Goal: Task Accomplishment & Management: Use online tool/utility

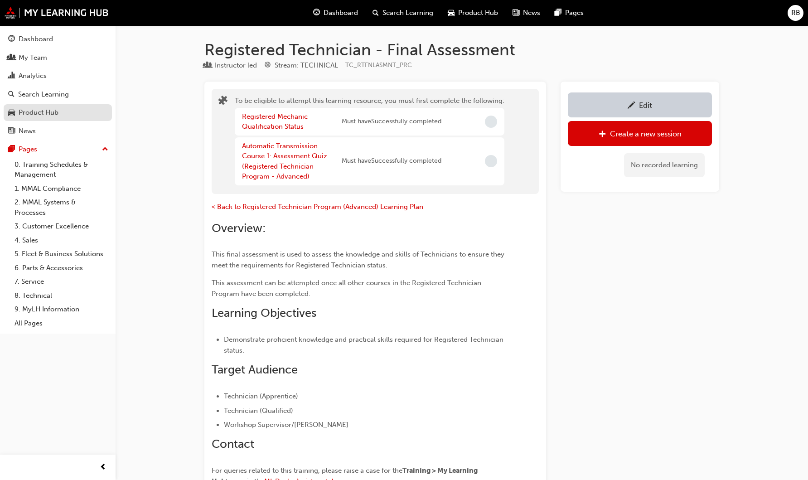
scroll to position [840, 0]
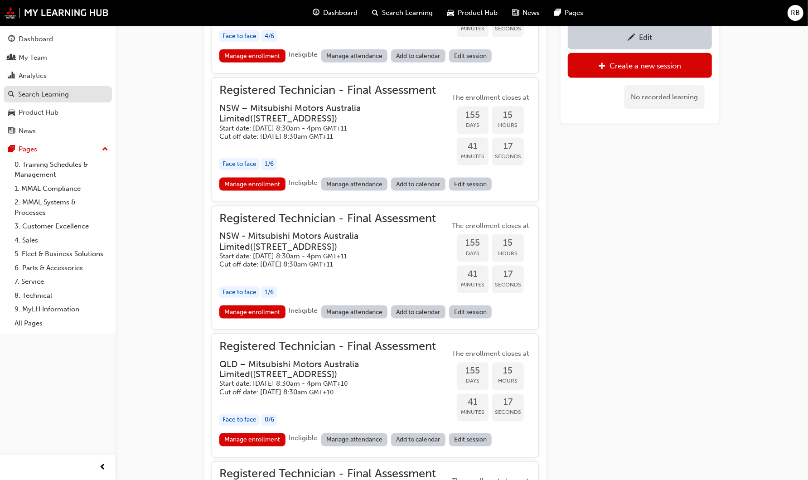
click at [44, 92] on div "Search Learning" at bounding box center [43, 94] width 51 height 10
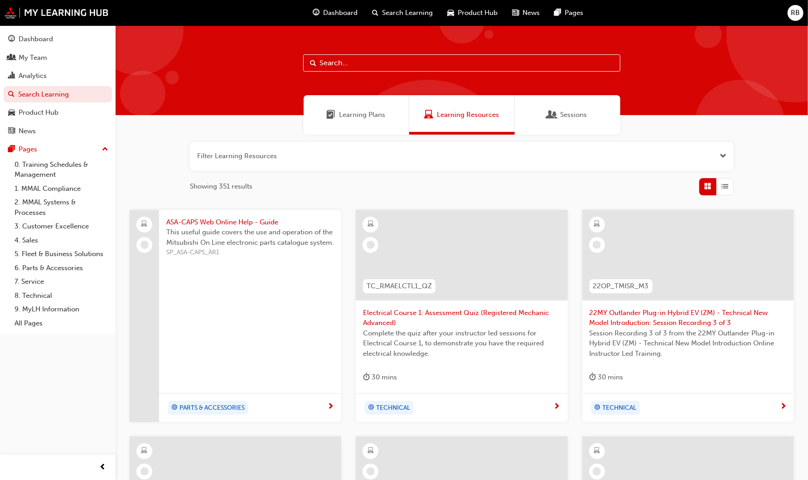
click at [349, 58] on input "text" at bounding box center [461, 62] width 317 height 17
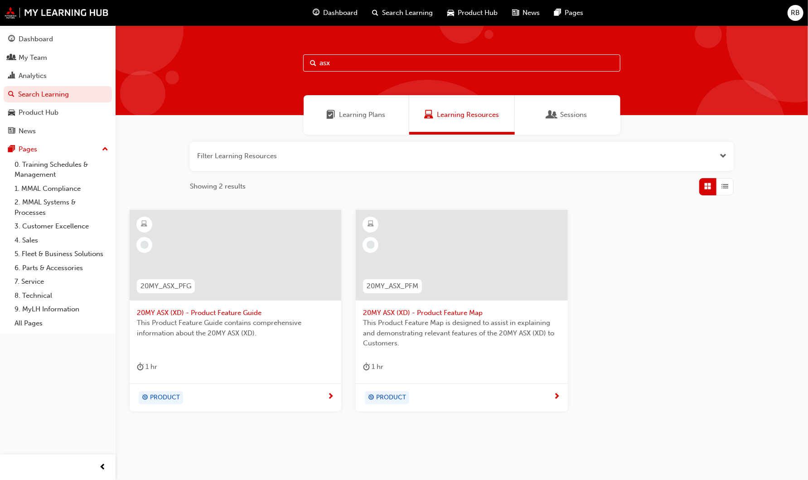
click at [341, 59] on input "asx" at bounding box center [461, 62] width 317 height 17
type input "a"
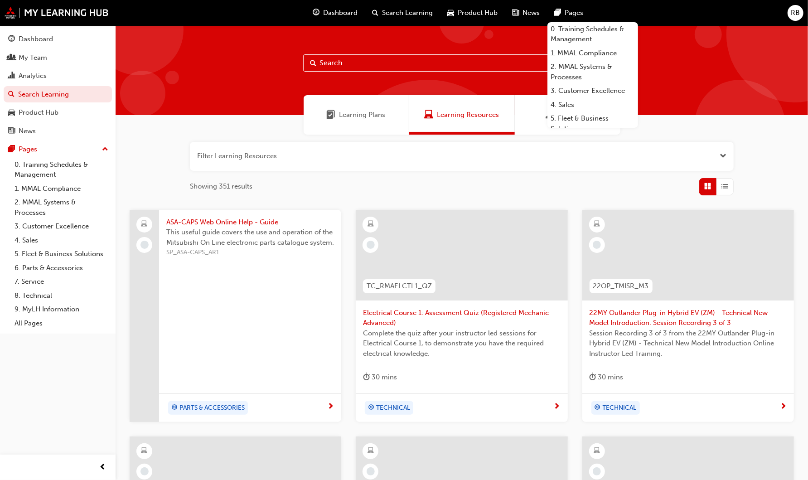
click at [337, 63] on input "text" at bounding box center [461, 62] width 317 height 17
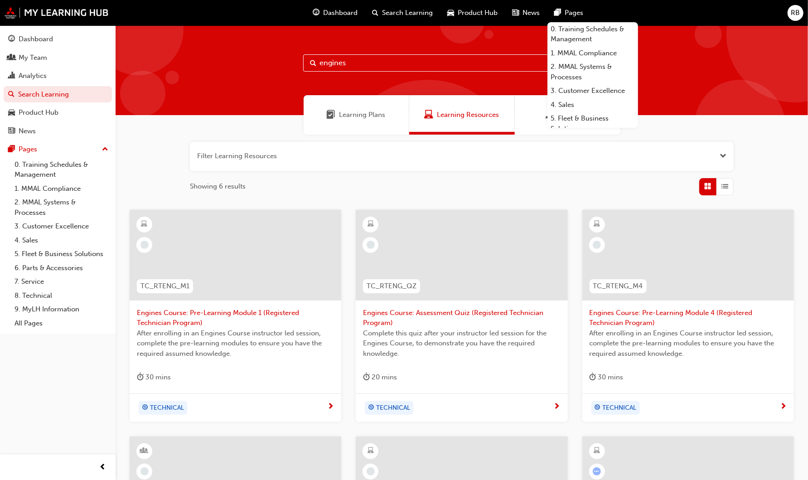
drag, startPoint x: 335, startPoint y: 64, endPoint x: 300, endPoint y: 64, distance: 35.4
click at [300, 64] on div "engines" at bounding box center [462, 70] width 693 height 90
type input "body"
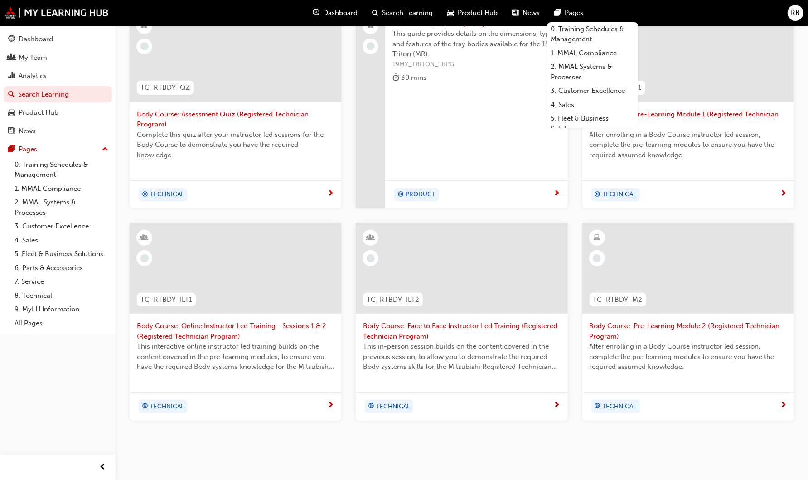
scroll to position [201, 0]
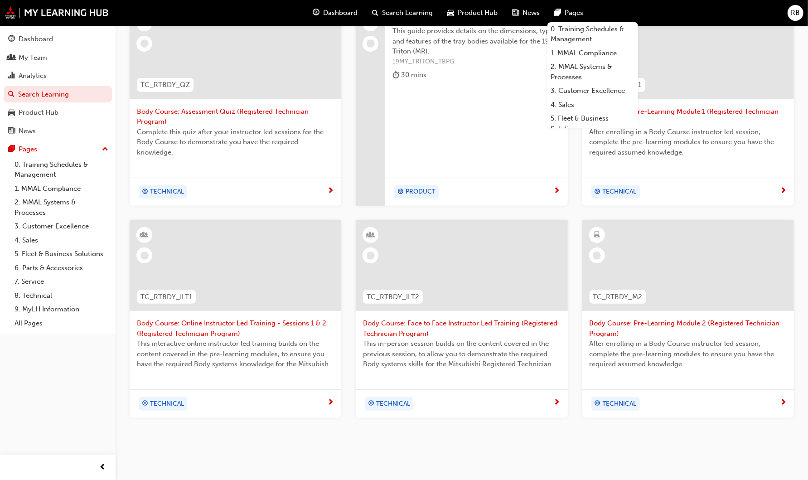
click at [190, 321] on span "Body Course: Online Instructor Led Training - Sessions 1 & 2 (Registered Techni…" at bounding box center [235, 328] width 197 height 20
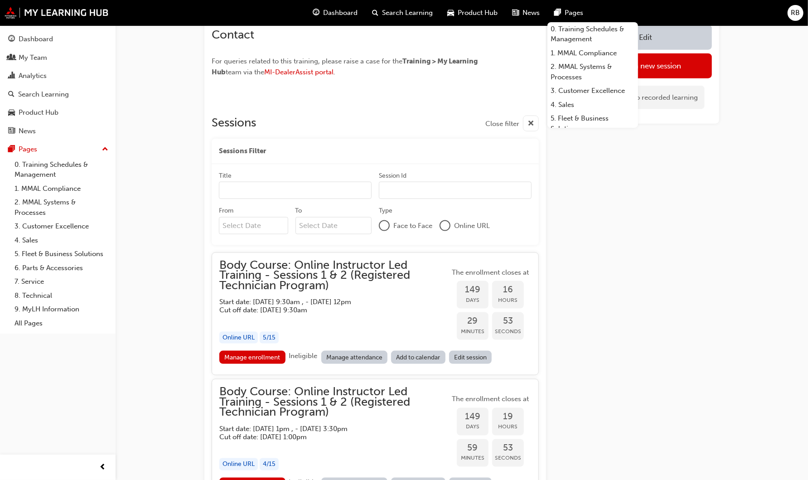
scroll to position [776, 0]
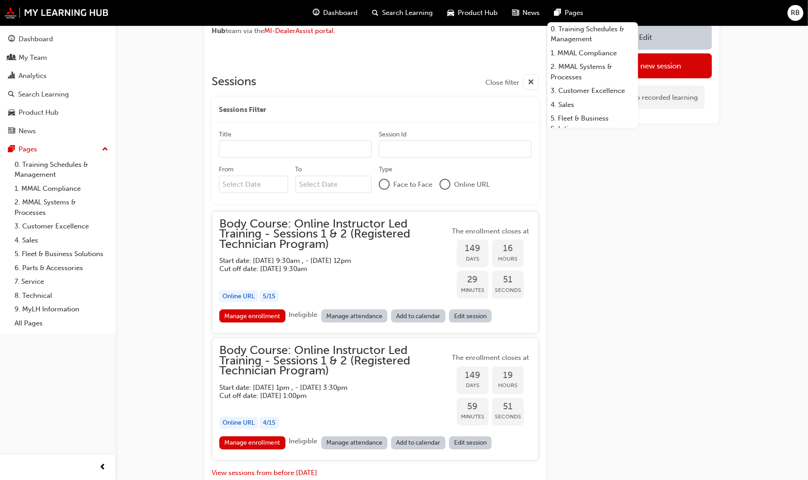
click at [472, 315] on link "Edit session" at bounding box center [470, 316] width 43 height 13
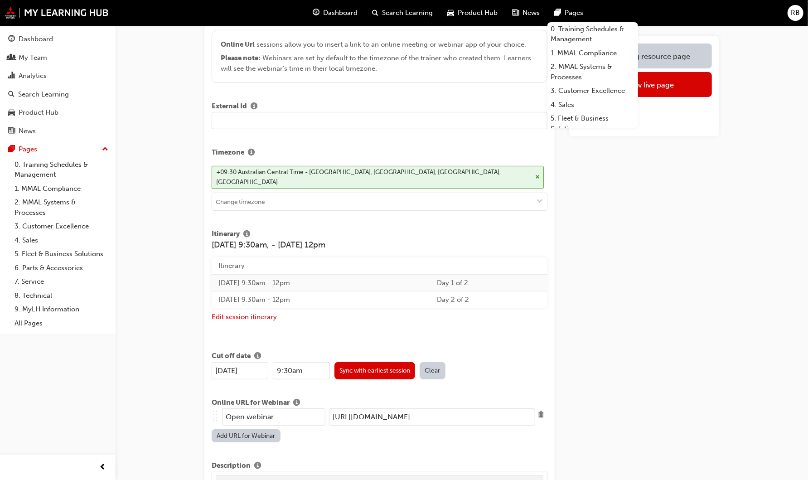
scroll to position [0, 4]
drag, startPoint x: 331, startPoint y: 407, endPoint x: 629, endPoint y: 399, distance: 297.5
click at [629, 399] on div "Edit session Title Body Course: Online Instructor Led Training - Sessions 1 & 2…" at bounding box center [461, 445] width 515 height 1212
click at [355, 292] on td "[DATE] 9:30am - 12pm" at bounding box center [321, 300] width 219 height 17
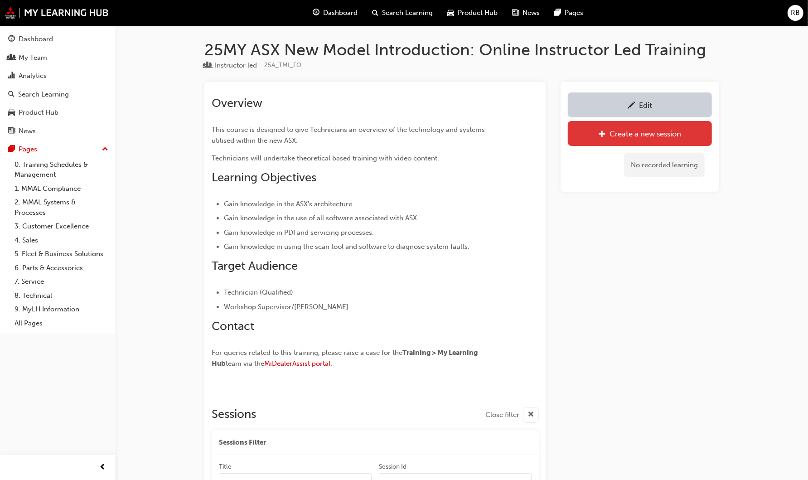
click at [648, 140] on link "Create a new session" at bounding box center [640, 133] width 144 height 25
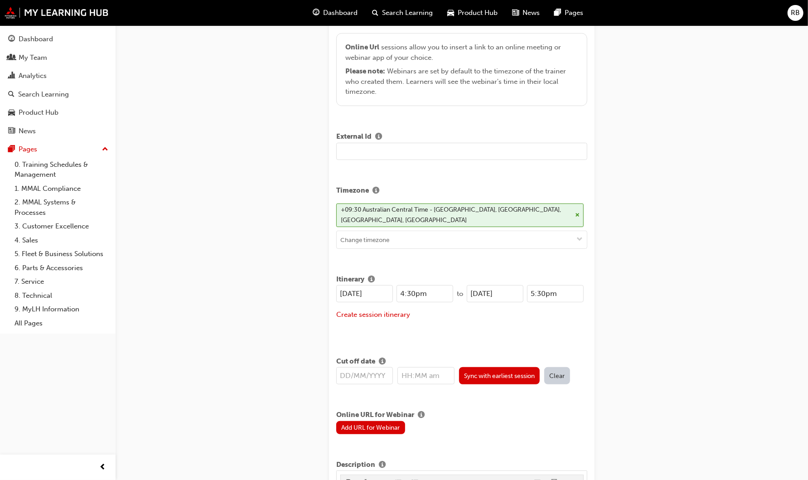
scroll to position [252, 0]
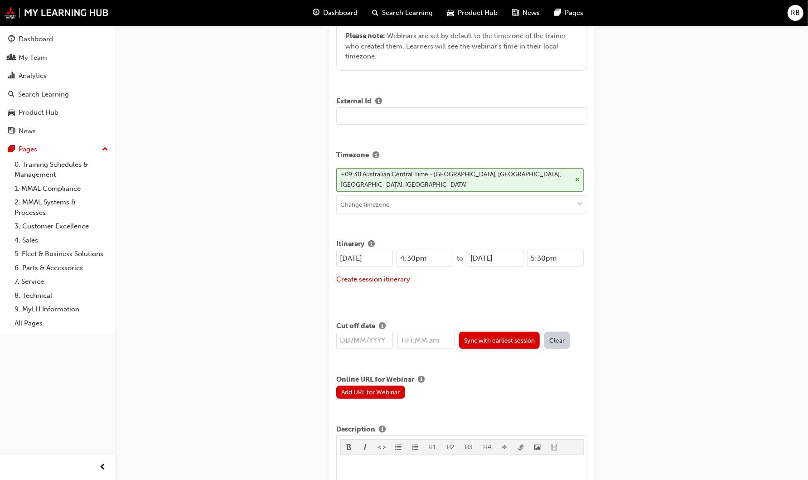
click at [348, 257] on input "25/08/2025" at bounding box center [364, 258] width 57 height 17
drag, startPoint x: 380, startPoint y: 255, endPoint x: 320, endPoint y: 253, distance: 60.3
click at [320, 253] on div "Create new session STEP 1 OF 1 Title 25MY ASX New Model Introduction: Online In…" at bounding box center [462, 443] width 295 height 1311
type input "14/10/2025"
drag, startPoint x: 510, startPoint y: 256, endPoint x: 461, endPoint y: 253, distance: 50.0
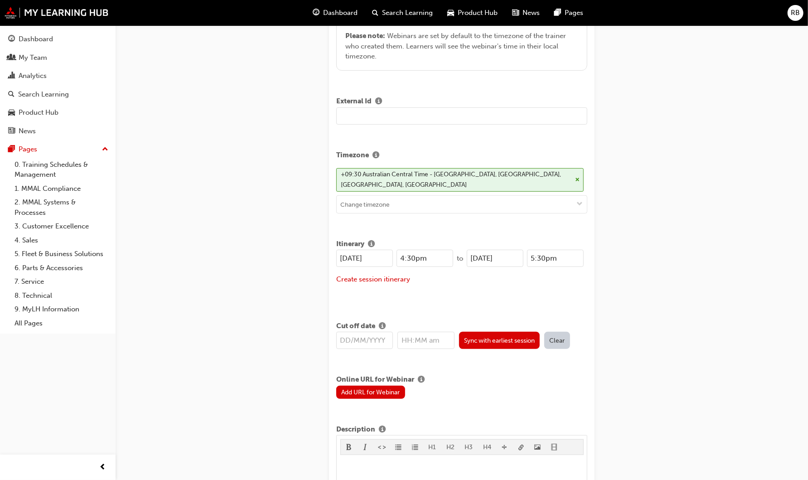
click at [461, 253] on div "14/10/2025 4:30pm to 25/08/2025 5:30pm" at bounding box center [460, 258] width 248 height 17
paste input "14/10"
type input "14/10/2025"
drag, startPoint x: 428, startPoint y: 257, endPoint x: 397, endPoint y: 255, distance: 31.8
click at [397, 255] on input "4:30pm" at bounding box center [425, 258] width 57 height 17
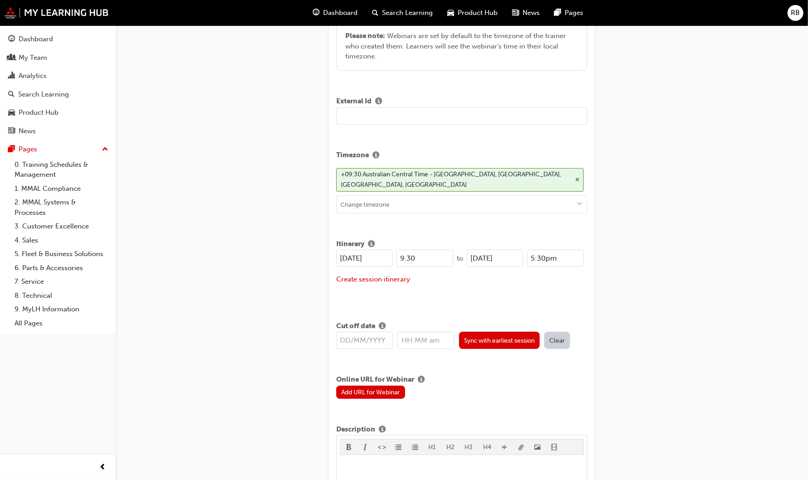
type input "9:00am"
drag, startPoint x: 560, startPoint y: 255, endPoint x: 522, endPoint y: 259, distance: 38.3
click at [523, 257] on div "14/10/2025 5:30pm" at bounding box center [525, 258] width 117 height 17
type input "12:00pm"
click at [472, 282] on div "Create session itinerary" at bounding box center [461, 279] width 251 height 10
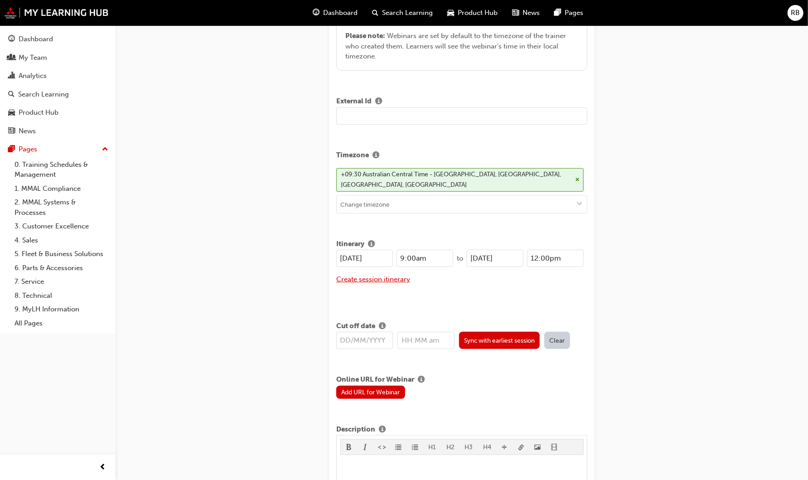
click at [397, 277] on button "Create session itinerary" at bounding box center [373, 279] width 74 height 10
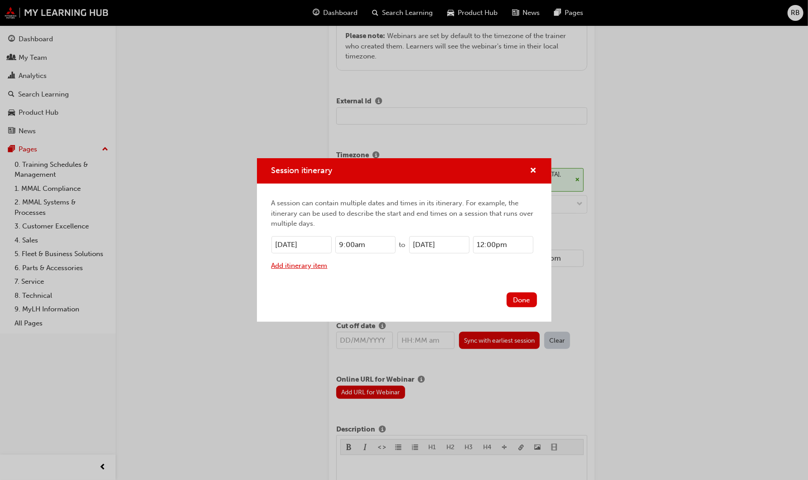
click at [321, 264] on button "Add itinerary item" at bounding box center [300, 266] width 56 height 10
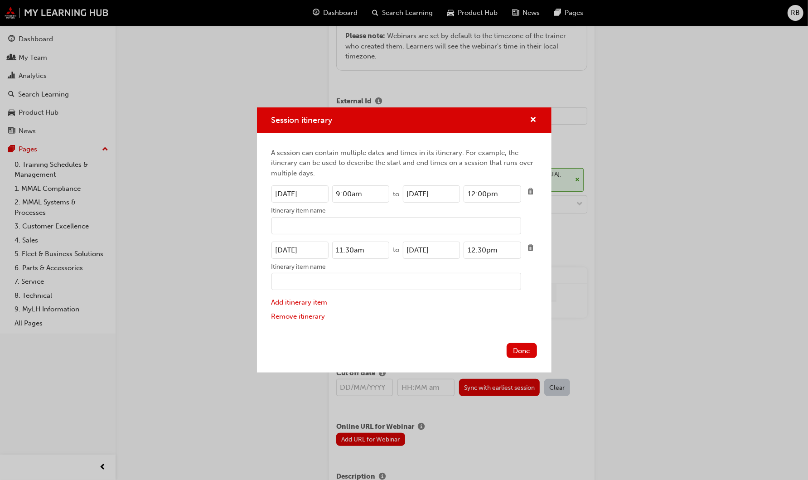
click at [283, 248] on input "14/10/2025" at bounding box center [300, 250] width 57 height 17
type input "15/10/2025"
click at [413, 249] on input "14/10/2025" at bounding box center [431, 250] width 57 height 17
type input "15/10/2025"
drag, startPoint x: 368, startPoint y: 192, endPoint x: 304, endPoint y: 189, distance: 63.5
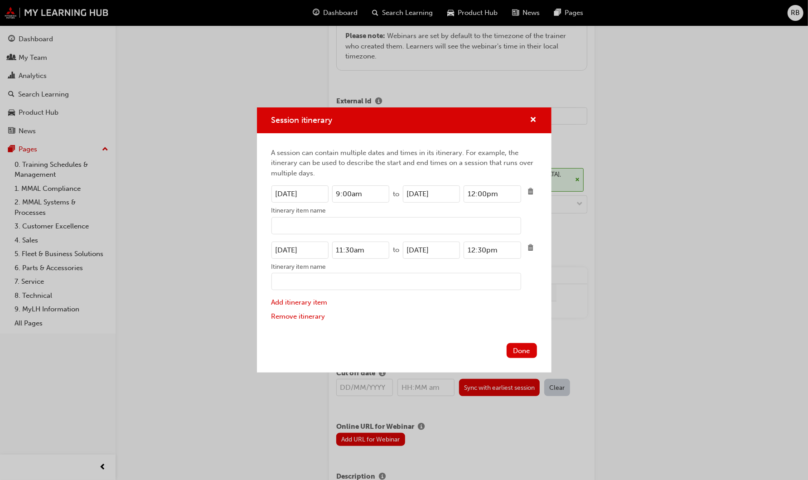
click at [304, 189] on div "14/10/2025 9:00am" at bounding box center [331, 193] width 118 height 17
click at [346, 190] on input "9:00am" at bounding box center [360, 193] width 57 height 17
click at [359, 195] on input "9:00am" at bounding box center [360, 193] width 57 height 17
click at [375, 193] on input "9:00am" at bounding box center [360, 193] width 57 height 17
click at [356, 245] on input "11:30am" at bounding box center [360, 250] width 57 height 17
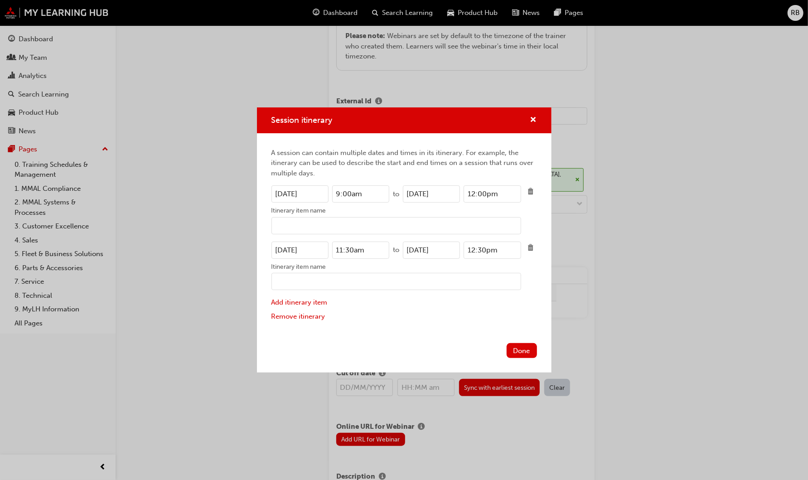
click at [348, 193] on input "9:00am" at bounding box center [360, 193] width 57 height 17
drag, startPoint x: 374, startPoint y: 196, endPoint x: 318, endPoint y: 195, distance: 55.8
click at [318, 195] on div "14/10/2025 9:30am" at bounding box center [331, 193] width 118 height 17
type input "9:30am"
drag, startPoint x: 374, startPoint y: 253, endPoint x: 319, endPoint y: 250, distance: 55.4
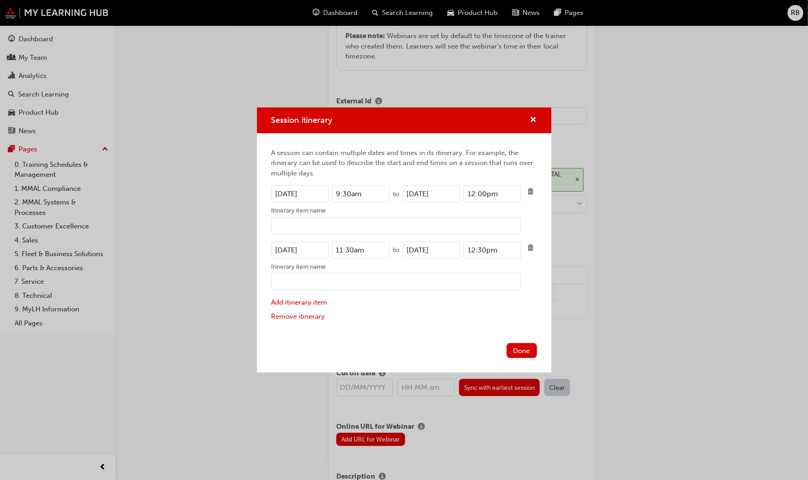
click at [319, 250] on div "15/10/2025 11:30am" at bounding box center [331, 250] width 118 height 17
paste input "9"
type input "9:30am"
drag, startPoint x: 497, startPoint y: 194, endPoint x: 447, endPoint y: 193, distance: 49.9
click at [447, 193] on div "14/10/2025 12:00pm" at bounding box center [462, 193] width 118 height 17
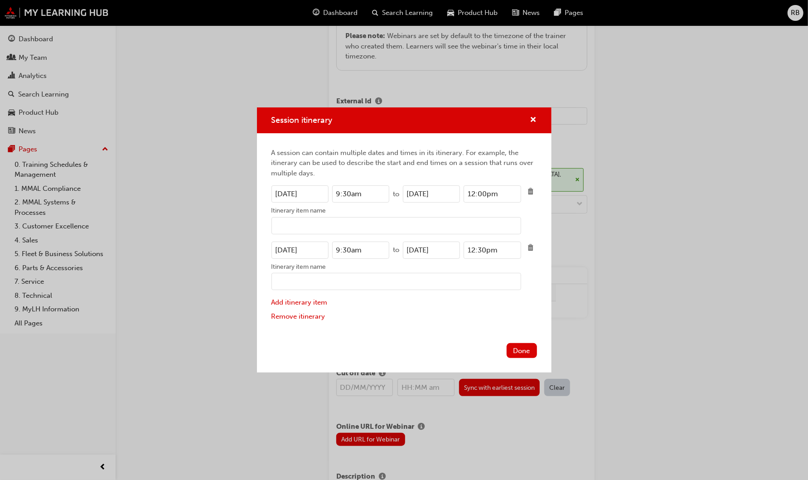
drag, startPoint x: 500, startPoint y: 249, endPoint x: 441, endPoint y: 246, distance: 59.0
click at [441, 246] on div "15/10/2025 12:30pm" at bounding box center [462, 250] width 118 height 17
paste input "0"
type input "12:00pm"
click at [327, 224] on input "Itinerary item name" at bounding box center [397, 225] width 250 height 17
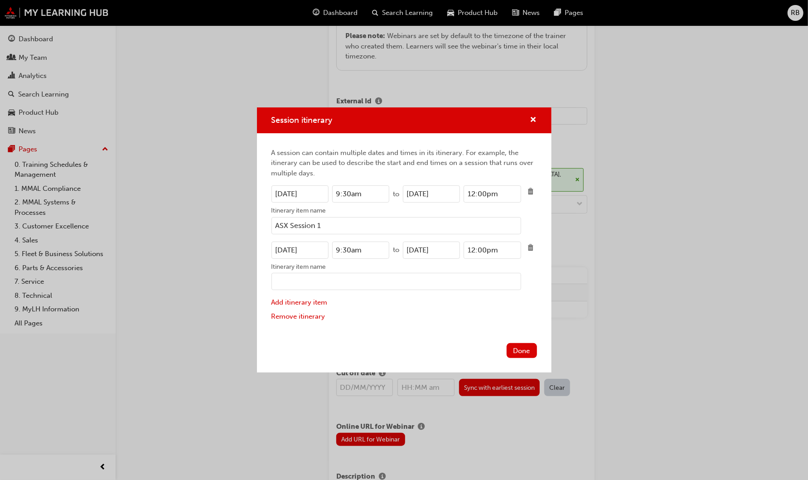
type input "ASX Session 1"
click at [302, 282] on input "Itinerary item name" at bounding box center [397, 281] width 250 height 17
type input "ASX Session 2"
click at [524, 350] on button "Done" at bounding box center [522, 350] width 30 height 15
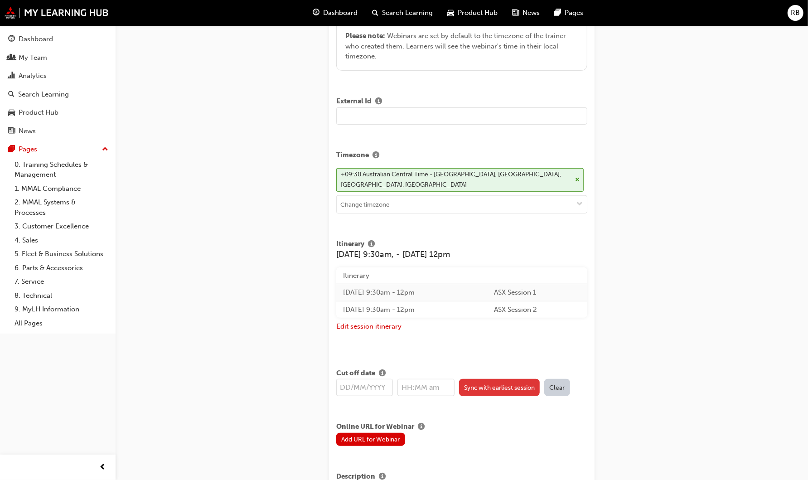
click at [476, 382] on button "Sync with earliest session" at bounding box center [499, 387] width 81 height 17
type input "14/10/2025"
type input "9:30am"
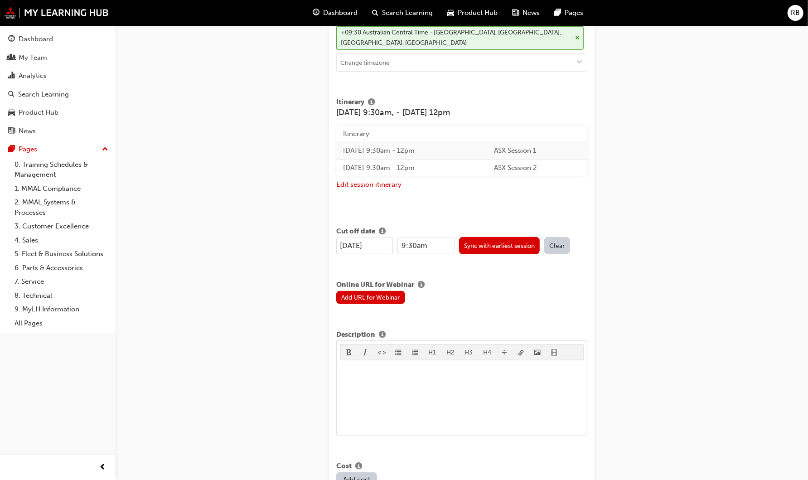
scroll to position [453, 0]
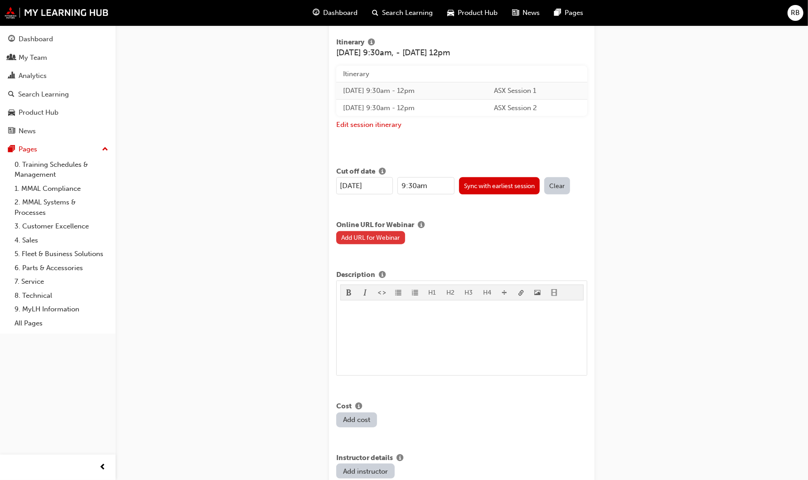
click at [385, 236] on button "Add URL for Webinar" at bounding box center [370, 237] width 69 height 13
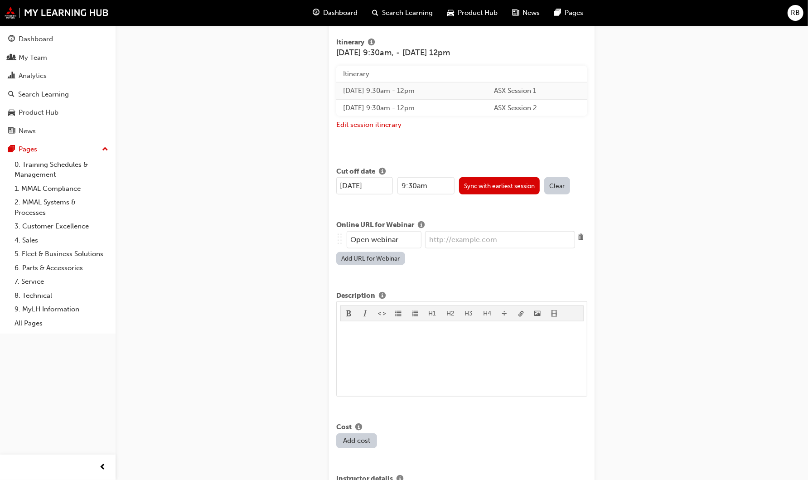
click at [435, 238] on input "url" at bounding box center [500, 239] width 150 height 17
paste input "[URL][DOMAIN_NAME]"
drag, startPoint x: 525, startPoint y: 238, endPoint x: 533, endPoint y: 237, distance: 8.3
click at [525, 237] on input "[URL][DOMAIN_NAME]" at bounding box center [500, 239] width 150 height 17
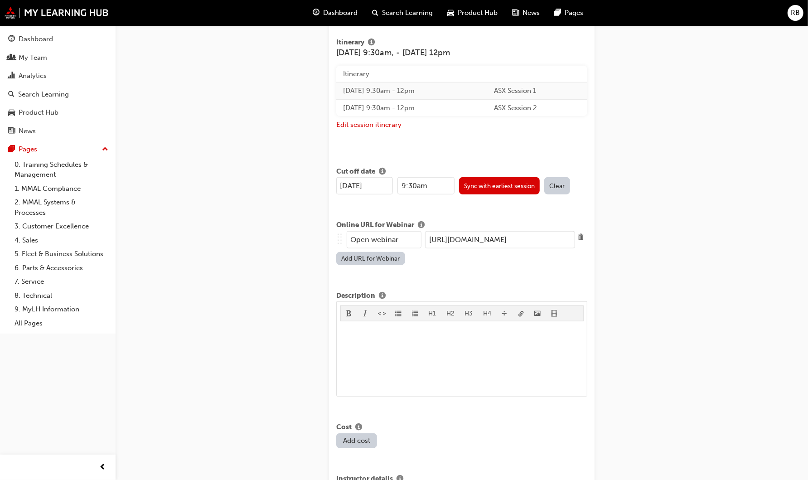
scroll to position [0, 44]
drag, startPoint x: 549, startPoint y: 237, endPoint x: 556, endPoint y: 236, distance: 7.3
click at [549, 236] on input "https://mmaltraining.adobeconnect.com/ASX22012026AM/" at bounding box center [500, 239] width 150 height 17
click at [555, 236] on input "https://mmaltraining.adobeconnect.com/ASX101025AM/" at bounding box center [500, 239] width 150 height 17
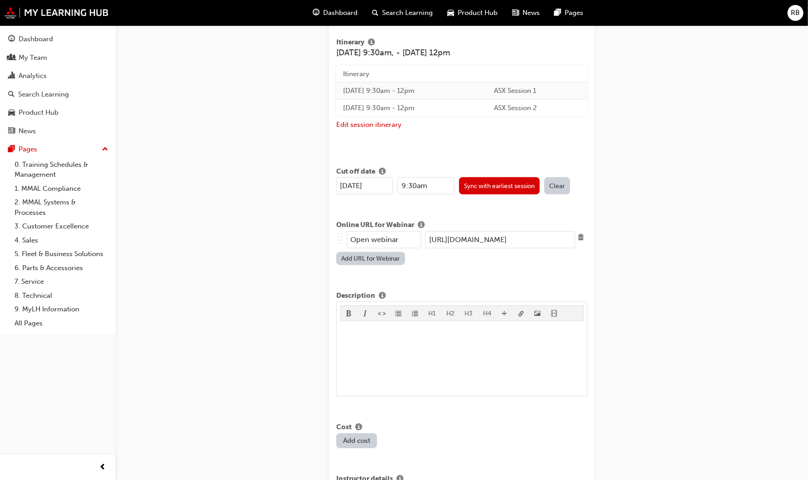
scroll to position [0, 47]
type input "https://mmaltraining.adobeconnect.com/ASX141025AM/"
click at [502, 277] on div "Title 25MY ASX New Model Introduction: Online Instructor Led Training Learning …" at bounding box center [462, 280] width 266 height 1312
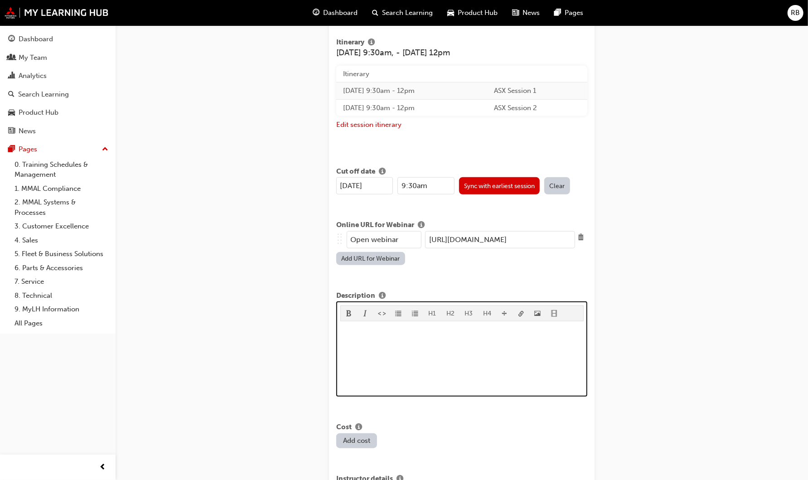
click at [356, 331] on p "﻿" at bounding box center [461, 330] width 243 height 11
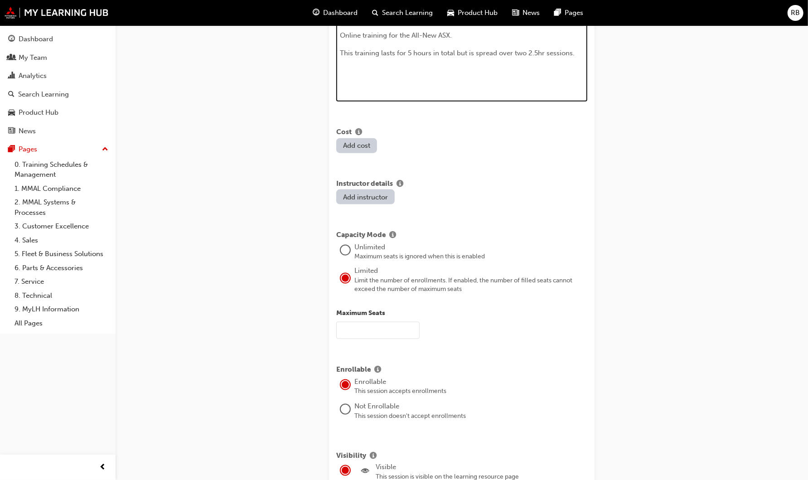
scroll to position [759, 0]
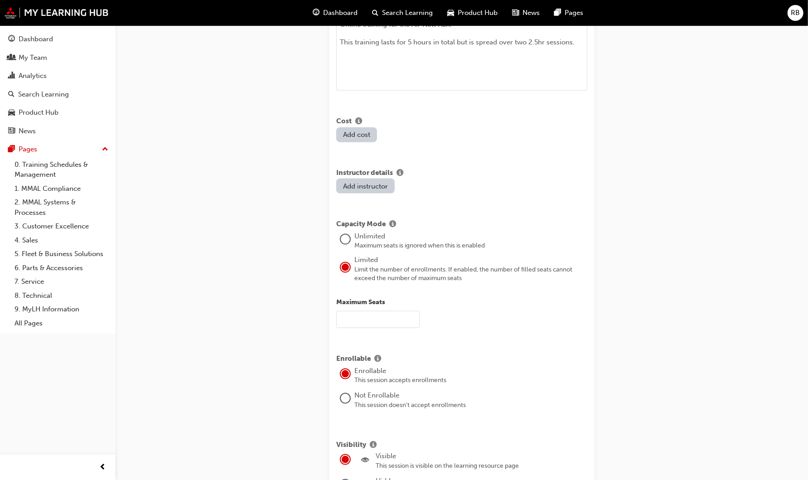
click at [367, 315] on input "text" at bounding box center [377, 319] width 83 height 17
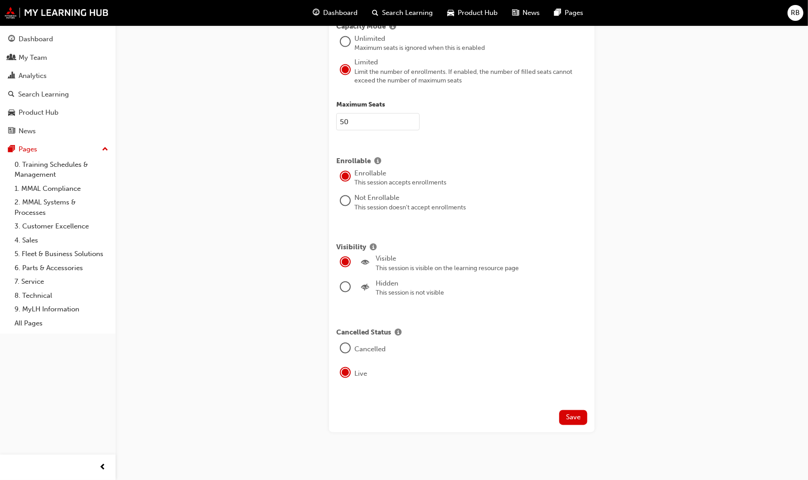
scroll to position [957, 0]
type input "50"
click at [572, 413] on span "Save" at bounding box center [573, 417] width 15 height 8
